Goal: Task Accomplishment & Management: Manage account settings

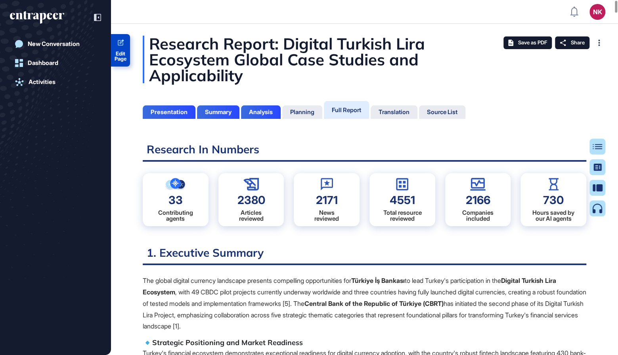
scroll to position [316, 2]
click at [121, 52] on span "Edit Page" at bounding box center [120, 56] width 19 height 10
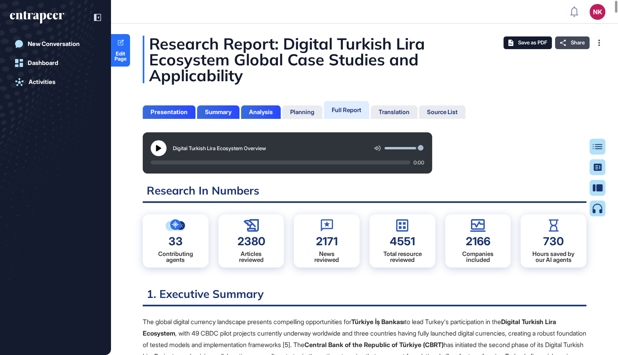
click at [572, 42] on span "Share" at bounding box center [578, 43] width 14 height 6
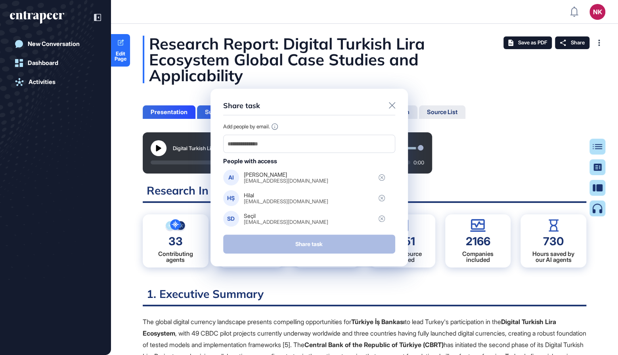
click at [393, 107] on icon at bounding box center [392, 105] width 6 height 6
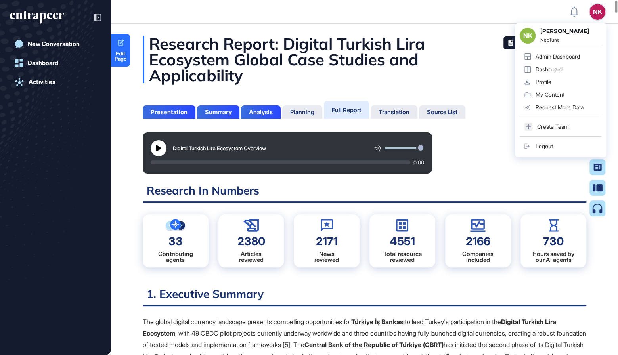
click at [549, 56] on div "Admin Dashboard" at bounding box center [558, 57] width 44 height 6
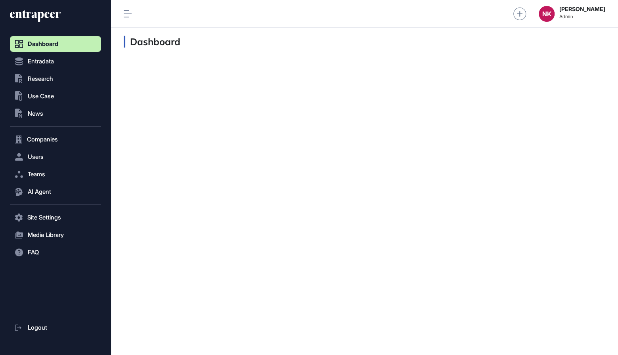
scroll to position [0, 0]
click at [47, 153] on button "Users" at bounding box center [55, 157] width 91 height 16
click at [43, 171] on span "User List" at bounding box center [37, 173] width 22 height 6
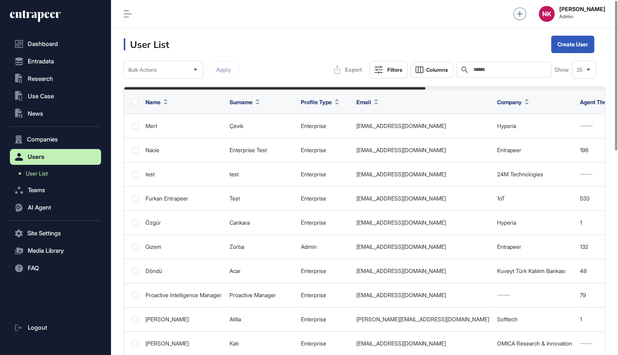
click at [493, 72] on input "text" at bounding box center [510, 70] width 74 height 6
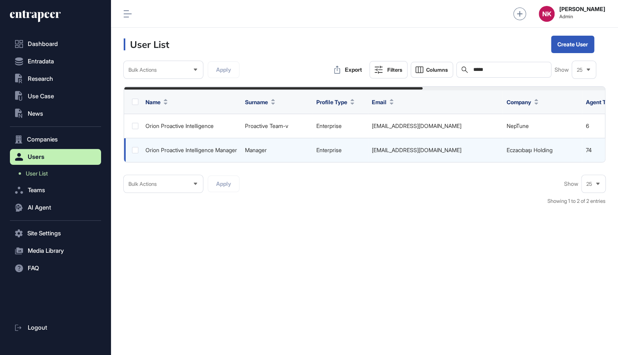
scroll to position [0, 0]
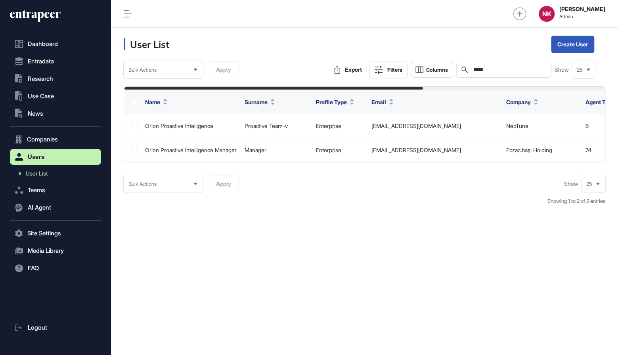
drag, startPoint x: 491, startPoint y: 71, endPoint x: 467, endPoint y: 71, distance: 24.2
click at [467, 71] on div "Search *****" at bounding box center [503, 70] width 95 height 16
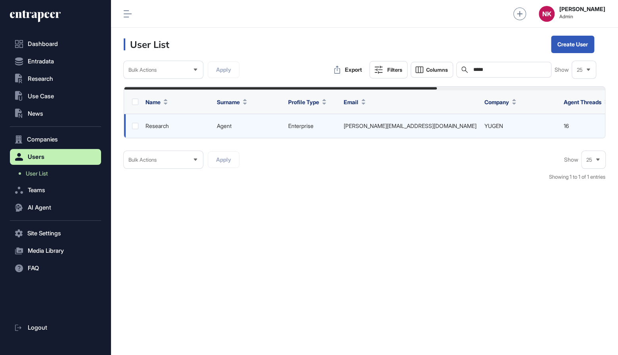
scroll to position [0, 258]
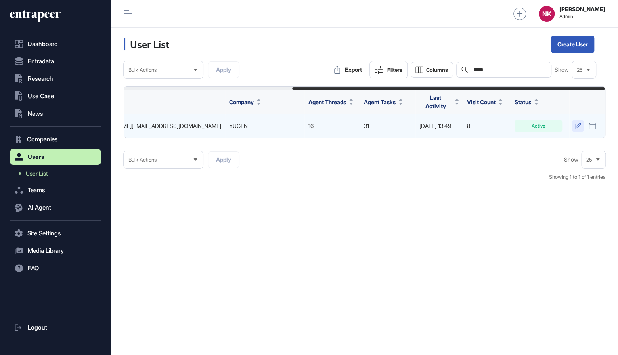
type input "*****"
click at [578, 123] on icon at bounding box center [577, 126] width 6 height 6
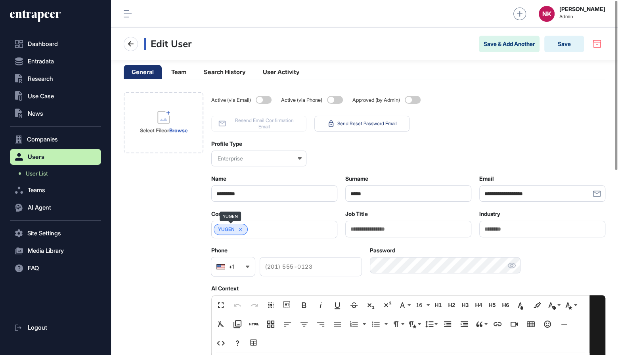
click at [241, 227] on icon at bounding box center [241, 230] width 6 height 6
click at [241, 227] on input "text" at bounding box center [268, 229] width 105 height 7
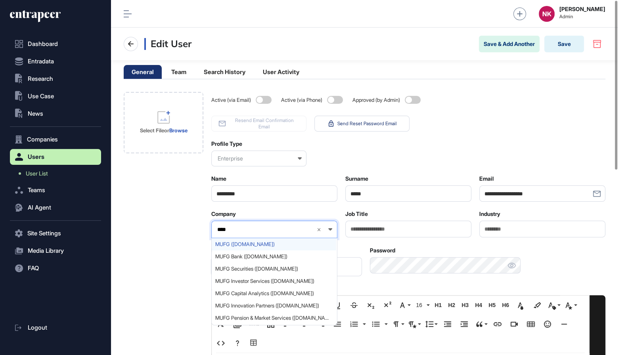
type input "****"
click at [234, 245] on span "MUFG (mufg.jp)" at bounding box center [273, 244] width 117 height 6
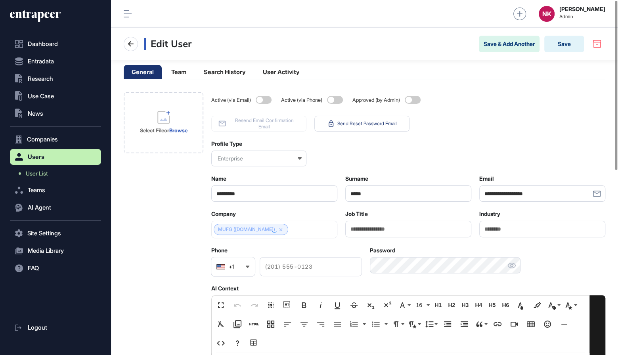
click at [233, 230] on div at bounding box center [274, 229] width 126 height 17
click at [233, 230] on link "MUFG (mufg.jp)" at bounding box center [246, 230] width 57 height 6
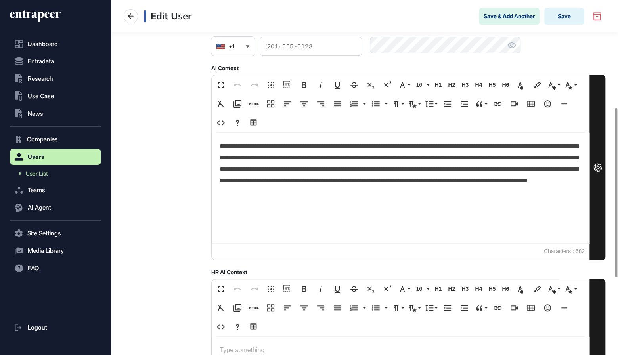
scroll to position [225, 0]
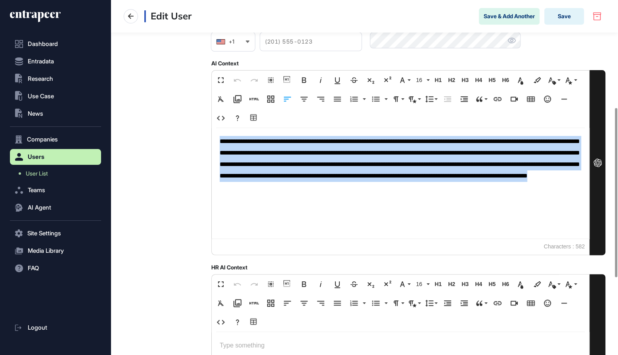
drag, startPoint x: 220, startPoint y: 141, endPoint x: 329, endPoint y: 228, distance: 139.9
click at [329, 228] on div "**********" at bounding box center [400, 183] width 377 height 111
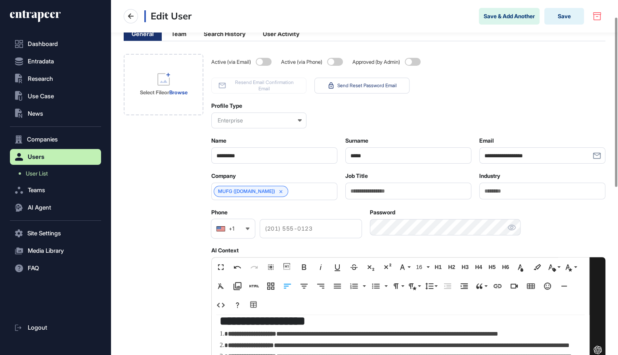
scroll to position [0, 0]
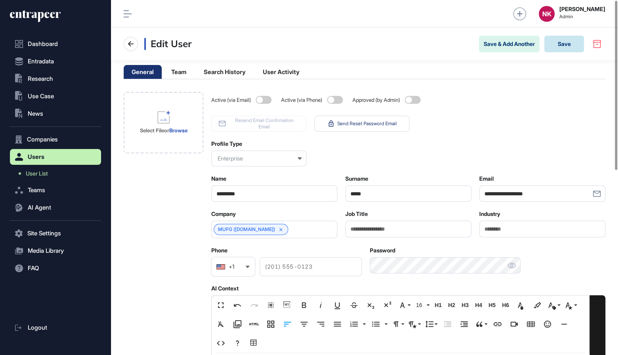
click at [561, 47] on button "Save" at bounding box center [564, 44] width 40 height 17
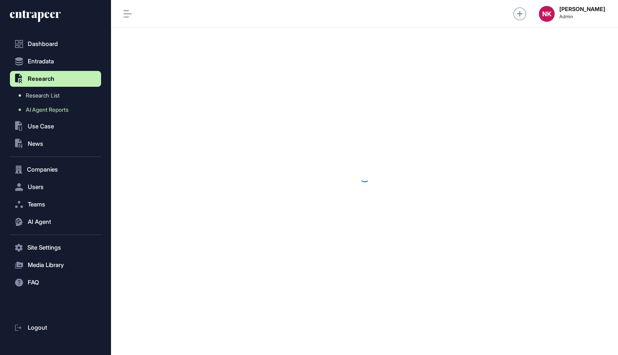
scroll to position [0, 0]
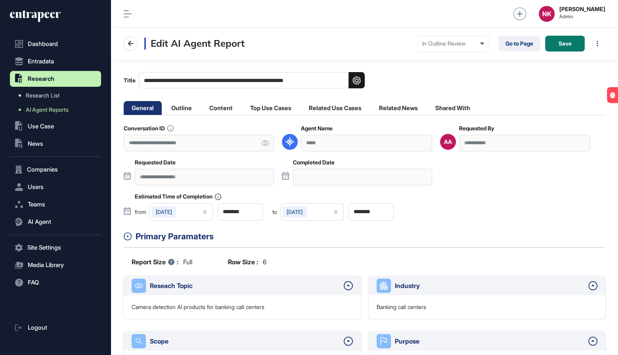
scroll to position [0, 0]
click at [191, 113] on li "Outline" at bounding box center [181, 108] width 36 height 14
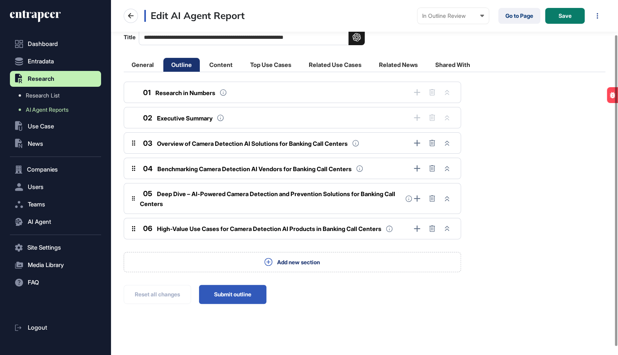
scroll to position [49, 0]
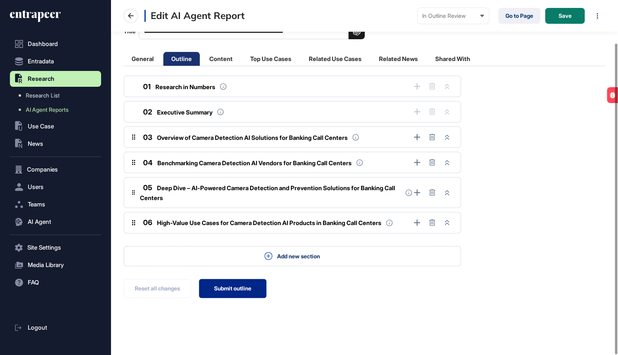
click at [236, 285] on button "Submit outline" at bounding box center [232, 288] width 67 height 19
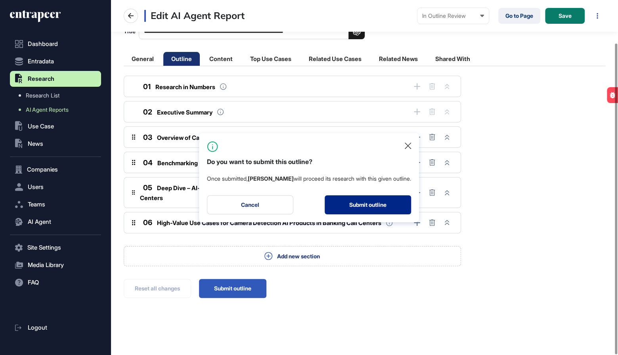
click at [369, 203] on button "Submit outline" at bounding box center [368, 204] width 86 height 19
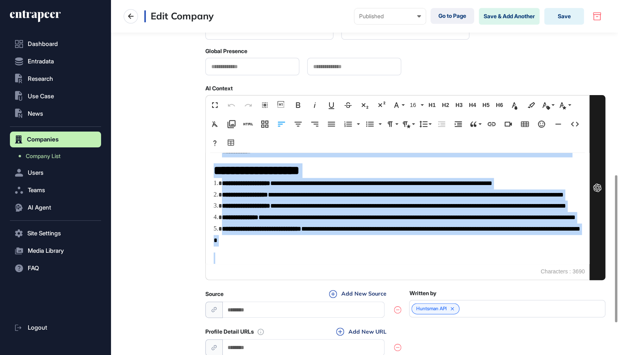
scroll to position [499, 0]
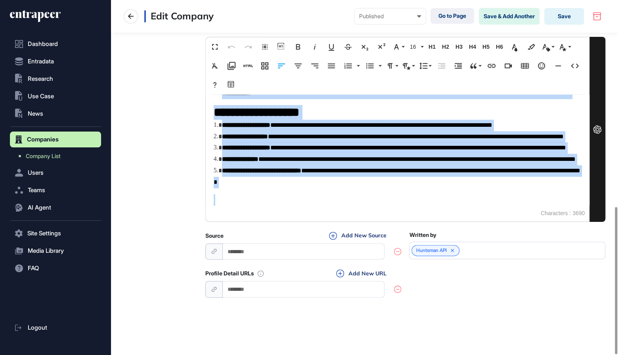
drag, startPoint x: 214, startPoint y: 191, endPoint x: 308, endPoint y: 353, distance: 187.3
copy div "**********"
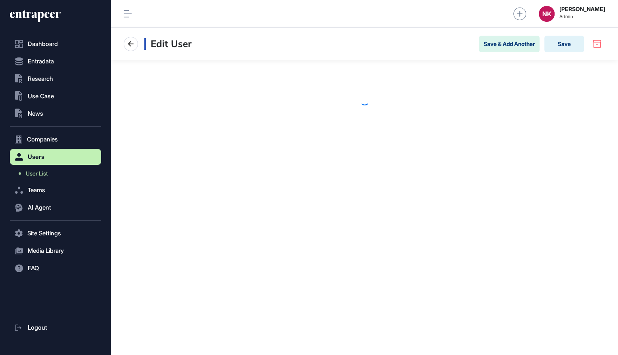
scroll to position [0, 0]
